Goal: Find specific page/section: Find specific page/section

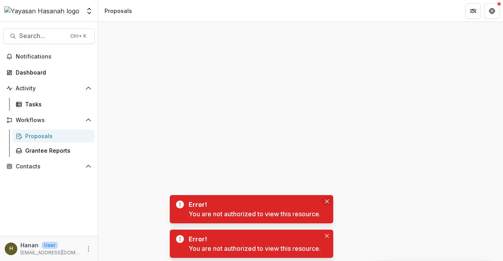
click at [326, 202] on icon "Close" at bounding box center [327, 202] width 4 height 4
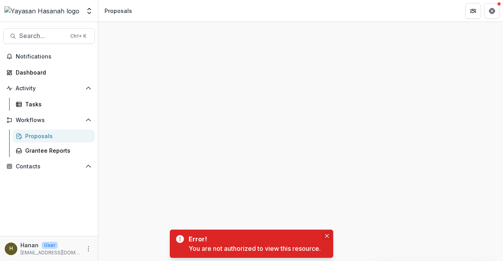
click at [330, 236] on button "Close" at bounding box center [326, 236] width 9 height 9
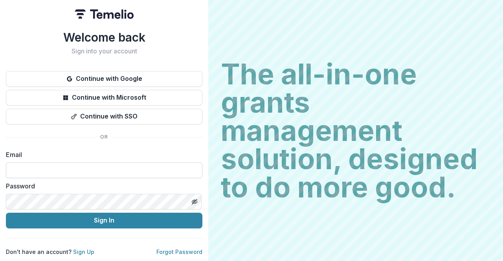
type input "**********"
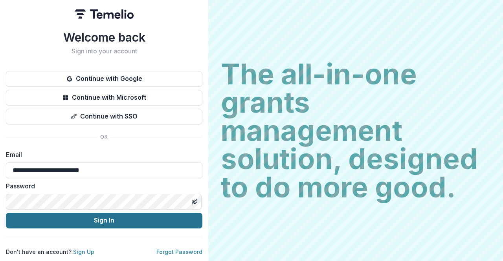
click at [77, 217] on button "Sign In" at bounding box center [104, 221] width 197 height 16
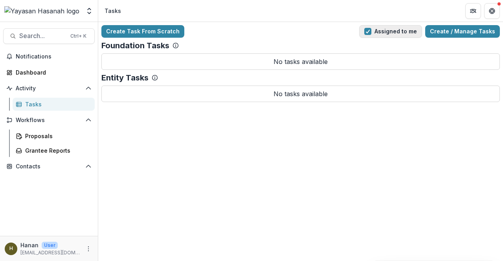
click at [384, 35] on button "Assigned to me" at bounding box center [390, 31] width 63 height 13
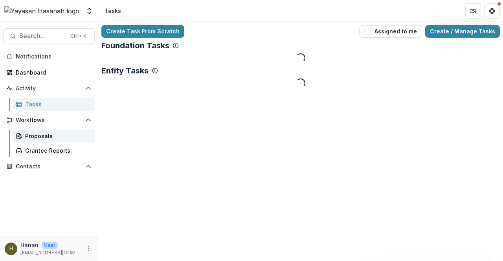
click at [53, 140] on div "Proposals" at bounding box center [56, 136] width 63 height 8
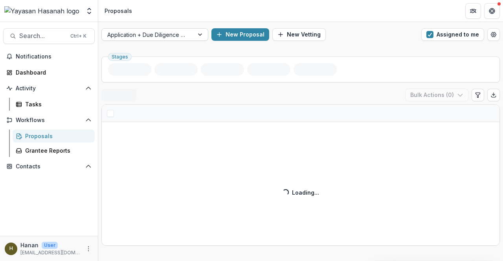
click at [431, 39] on button "Assigned to me" at bounding box center [452, 34] width 63 height 13
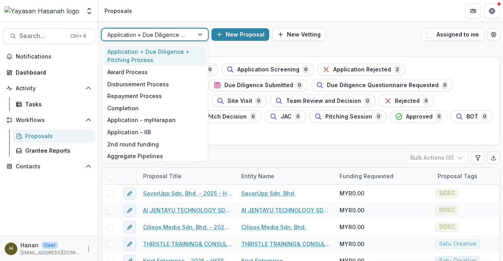
click at [177, 33] on div at bounding box center [147, 35] width 81 height 10
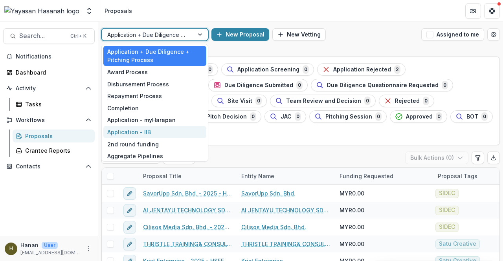
click at [155, 130] on div "Application - IIB" at bounding box center [154, 132] width 103 height 12
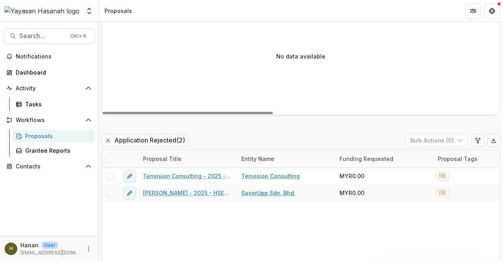
scroll to position [157, 0]
